Goal: Complete application form: Complete application form

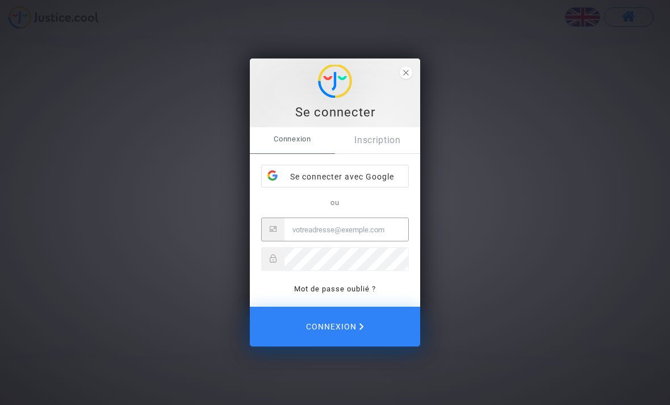
click at [363, 176] on div "Se connecter avec Google" at bounding box center [335, 176] width 146 height 23
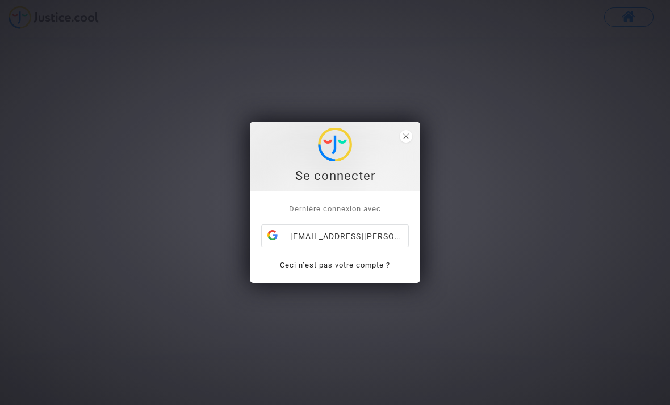
click at [363, 234] on div "chapeau.annie@gmail.com" at bounding box center [335, 236] width 146 height 23
click at [428, 118] on div "Se connecter Dernière connexion avec chapeau.annie@gmail.com Ceci n’est pas vot…" at bounding box center [335, 202] width 670 height 405
click at [405, 142] on span "close" at bounding box center [405, 136] width 12 height 12
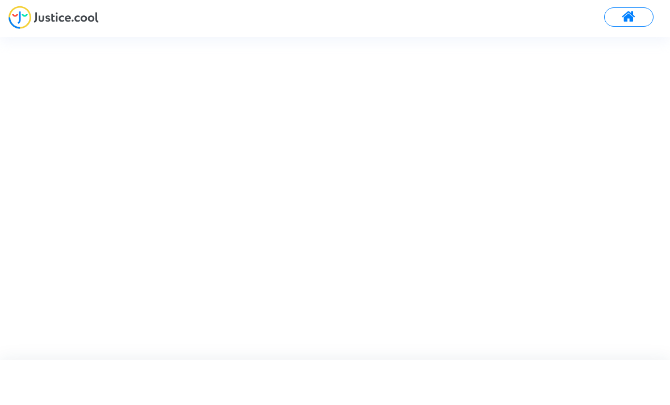
click at [628, 18] on span at bounding box center [628, 17] width 14 height 15
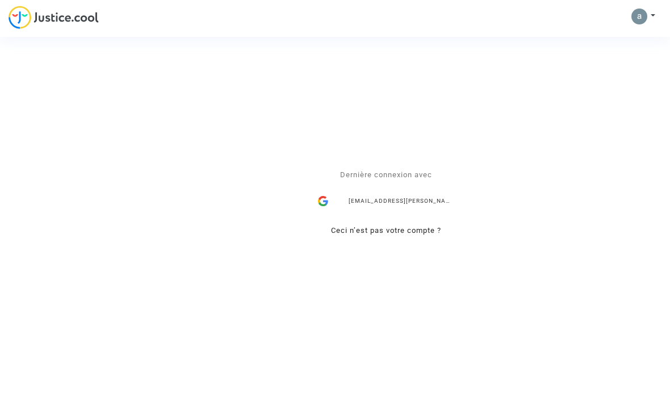
click at [641, 17] on div "Se connecter Dernière connexion avec chapeau.annie@gmail.com Ceci n’est pas vot…" at bounding box center [335, 202] width 670 height 405
click at [641, 19] on div "Se connecter Dernière connexion avec chapeau.annie@gmail.com Ceci n’est pas vot…" at bounding box center [335, 202] width 670 height 405
click at [380, 228] on link "Ceci n’est pas votre compte ?" at bounding box center [386, 230] width 110 height 9
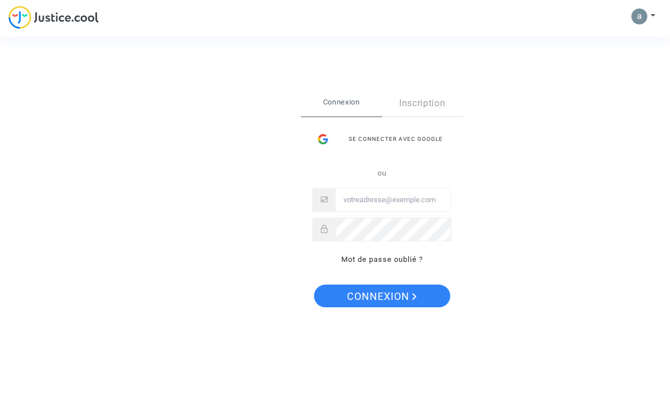
click at [374, 201] on input "Email" at bounding box center [392, 199] width 115 height 23
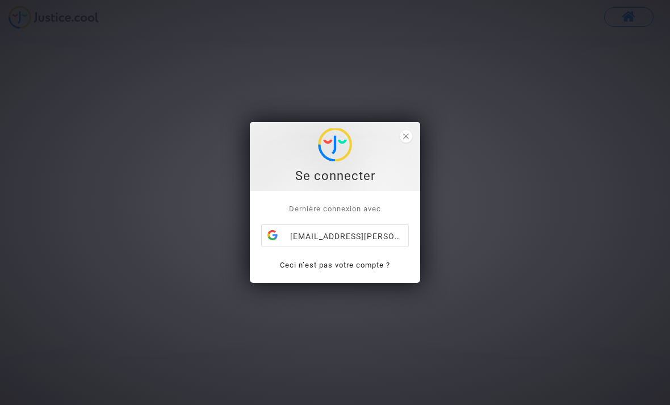
click at [367, 237] on div "[EMAIL_ADDRESS][PERSON_NAME][DOMAIN_NAME]" at bounding box center [335, 236] width 146 height 23
click at [376, 214] on p "Dernière connexion avec" at bounding box center [335, 208] width 148 height 13
click at [360, 238] on div "[EMAIL_ADDRESS][PERSON_NAME][DOMAIN_NAME]" at bounding box center [335, 236] width 146 height 23
click at [409, 137] on span "close" at bounding box center [405, 136] width 12 height 12
click at [353, 234] on div "[EMAIL_ADDRESS][PERSON_NAME][DOMAIN_NAME]" at bounding box center [335, 236] width 146 height 23
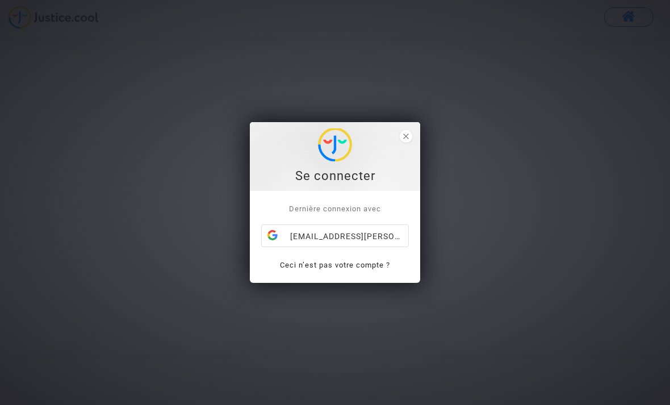
click at [347, 268] on link "Ceci n’est pas votre compte ?" at bounding box center [335, 264] width 110 height 9
